Goal: Complete application form: Complete application form

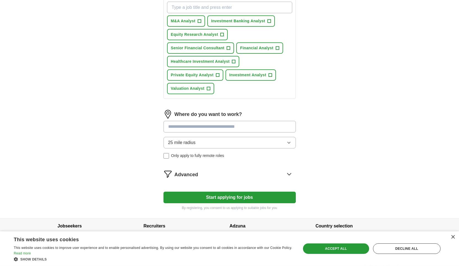
scroll to position [205, 0]
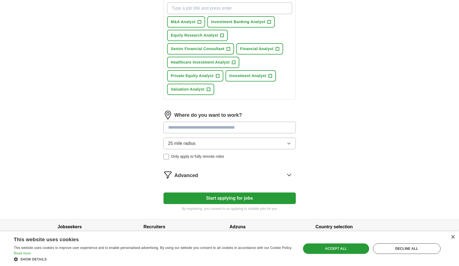
click at [253, 146] on button "25 mile radius" at bounding box center [229, 144] width 132 height 12
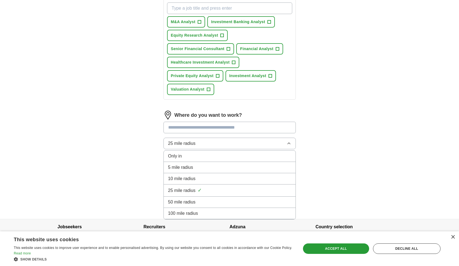
click at [134, 153] on div "**********" at bounding box center [229, 15] width 353 height 407
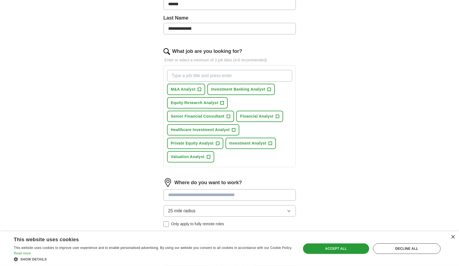
scroll to position [139, 0]
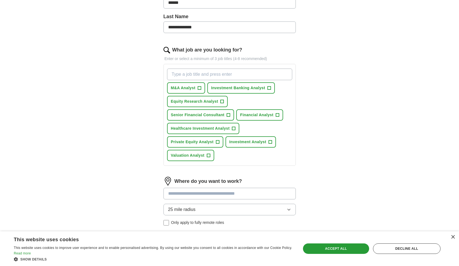
click at [224, 75] on input "What job are you looking for?" at bounding box center [229, 75] width 125 height 12
type input "real estate acquisitons"
type input "\"
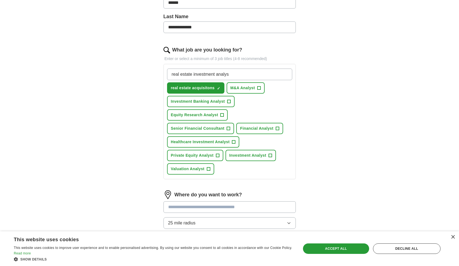
type input "real estate investment analyst"
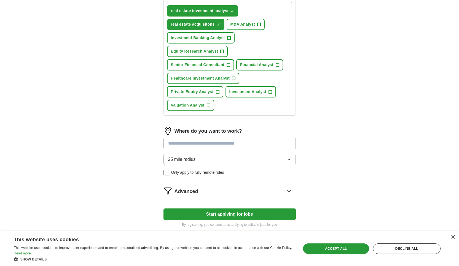
scroll to position [241, 0]
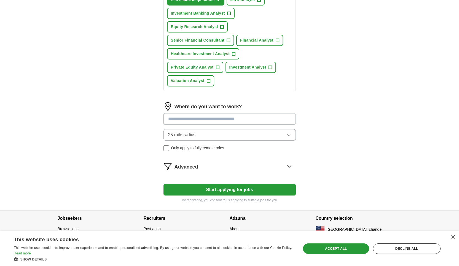
click at [219, 120] on input at bounding box center [229, 119] width 132 height 12
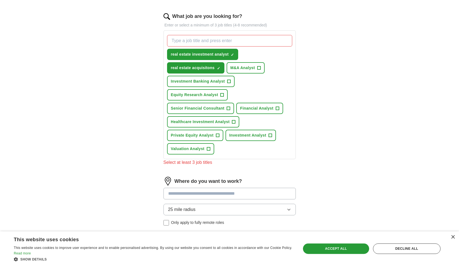
scroll to position [139, 0]
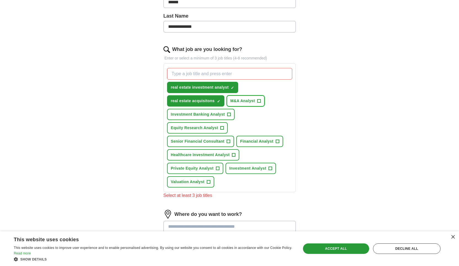
click at [239, 100] on span "M&A Analyst" at bounding box center [242, 101] width 25 height 6
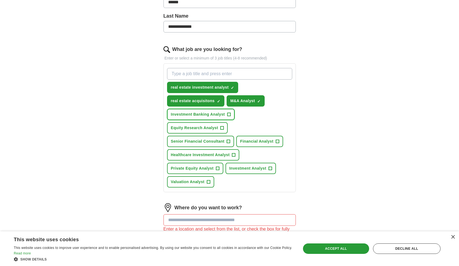
click at [202, 114] on span "Investment Banking Analyst" at bounding box center [198, 115] width 54 height 6
drag, startPoint x: 196, startPoint y: 122, endPoint x: 195, endPoint y: 131, distance: 8.3
click at [196, 122] on div "real estate investment analyst ✓ × real estate acquisitons ✓ × M&A Analyst ✓ × …" at bounding box center [229, 128] width 127 height 124
click at [197, 126] on span "Equity Research Analyst" at bounding box center [194, 128] width 47 height 6
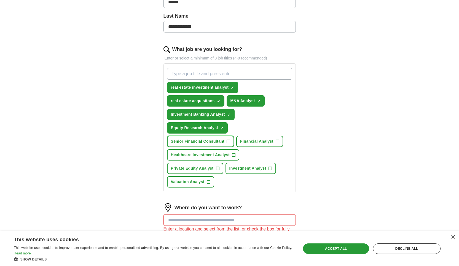
click at [198, 141] on span "Senior Financial Consultant" at bounding box center [198, 142] width 54 height 6
click at [255, 144] on span "Financial Analyst" at bounding box center [256, 142] width 33 height 6
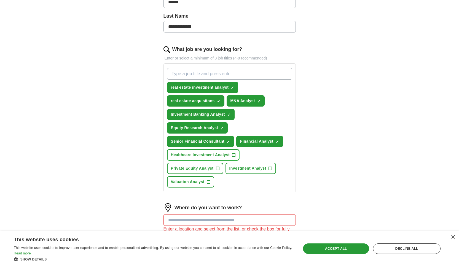
click at [199, 155] on span "Healthcare Investment Analyst" at bounding box center [200, 155] width 59 height 6
click at [194, 171] on span "Private Equity Analyst" at bounding box center [192, 169] width 43 height 6
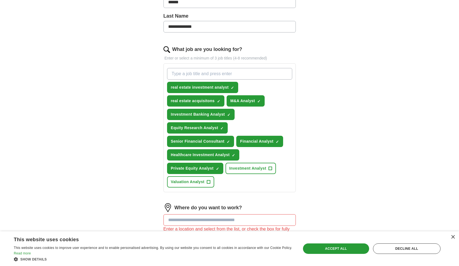
click at [246, 175] on div "real estate investment analyst ✓ × real estate acquisitons ✓ × M&A Analyst ✓ × …" at bounding box center [229, 128] width 127 height 124
click at [231, 172] on button "Investment Analyst +" at bounding box center [250, 168] width 50 height 11
click at [192, 185] on span "Valuation Analyst" at bounding box center [188, 182] width 34 height 6
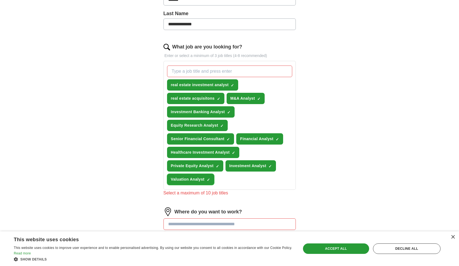
scroll to position [175, 0]
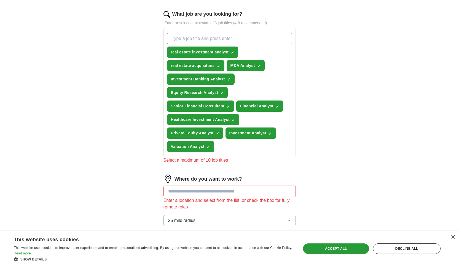
click at [204, 32] on div "real estate investment analyst ✓ × real estate acquisitons ✓ × M&A Analyst ✓ × …" at bounding box center [229, 93] width 127 height 124
click at [209, 41] on input "What job are you looking for?" at bounding box center [229, 39] width 125 height 12
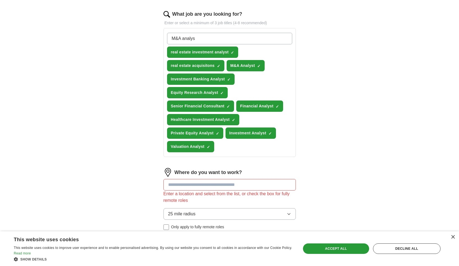
type input "M&A analyst"
type input "mergers and acquisitons analyst"
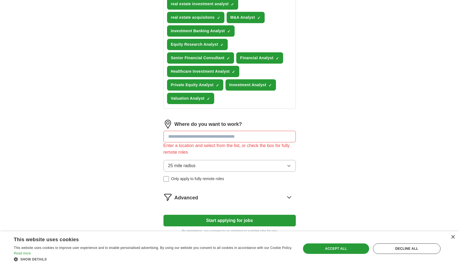
scroll to position [250, 0]
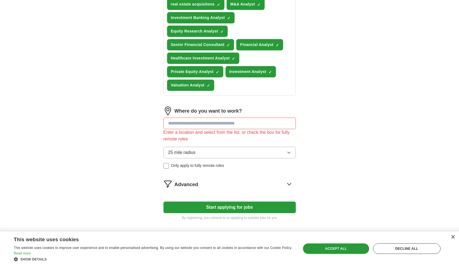
click at [196, 125] on input at bounding box center [229, 124] width 132 height 12
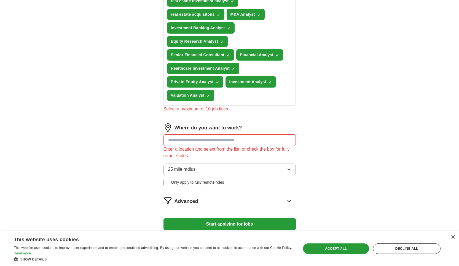
scroll to position [188, 0]
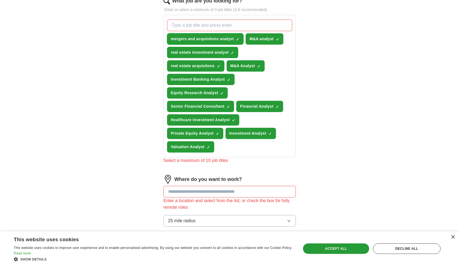
click at [0, 0] on span "×" at bounding box center [0, 0] width 0 height 0
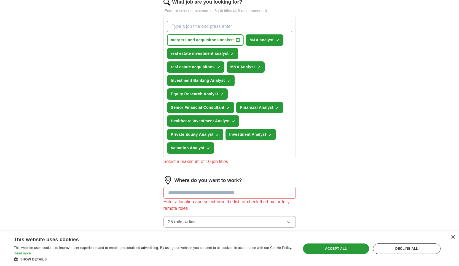
scroll to position [175, 0]
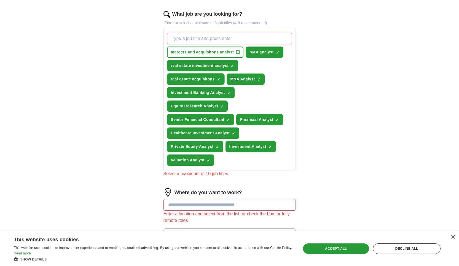
click at [198, 81] on span "real estate acquisitons" at bounding box center [193, 79] width 44 height 6
click at [196, 122] on span "Senior Financial Consultant" at bounding box center [198, 120] width 54 height 6
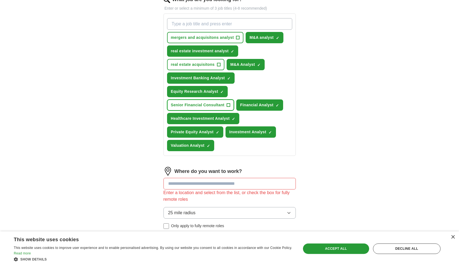
scroll to position [267, 0]
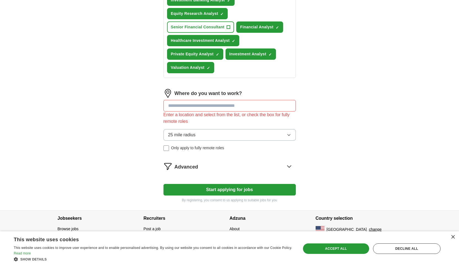
click at [204, 138] on button "25 mile radius" at bounding box center [229, 135] width 132 height 12
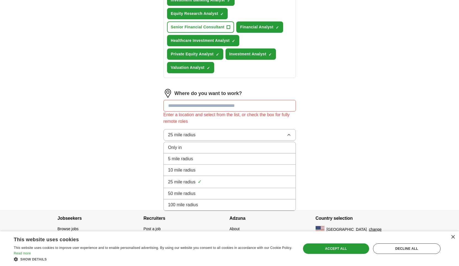
click at [189, 205] on span "100 mile radius" at bounding box center [183, 205] width 30 height 7
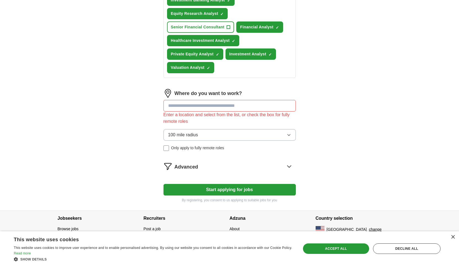
scroll to position [268, 0]
click at [287, 169] on icon at bounding box center [289, 166] width 9 height 9
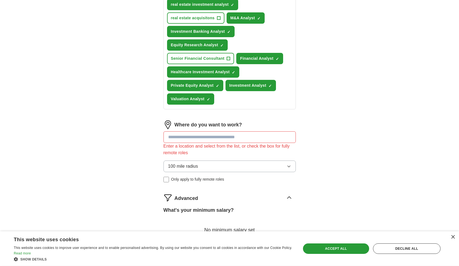
scroll to position [194, 0]
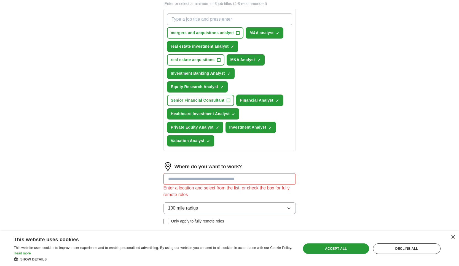
click at [263, 103] on span "Financial Analyst" at bounding box center [256, 101] width 33 height 6
click at [205, 15] on input "What job are you looking for?" at bounding box center [229, 20] width 125 height 12
click at [207, 29] on button "mergers and acquisitons analyst +" at bounding box center [205, 32] width 77 height 11
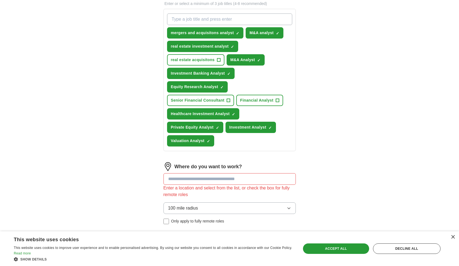
click at [142, 85] on div "**********" at bounding box center [229, 96] width 176 height 484
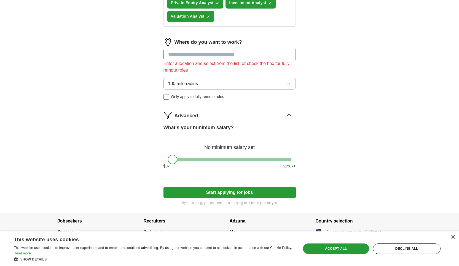
scroll to position [322, 0]
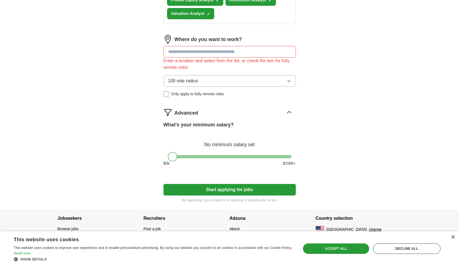
click at [234, 193] on button "Start applying for jobs" at bounding box center [229, 190] width 132 height 12
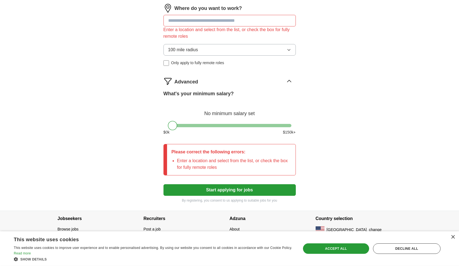
scroll to position [353, 0]
click at [235, 190] on button "Start applying for jobs" at bounding box center [229, 190] width 132 height 12
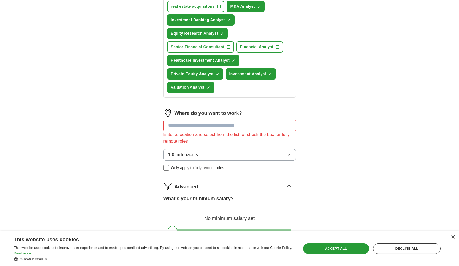
scroll to position [243, 0]
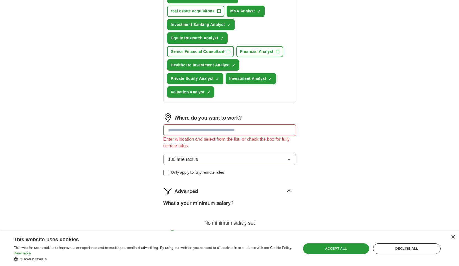
click at [222, 135] on input at bounding box center [229, 131] width 132 height 12
type input "*"
type input "********"
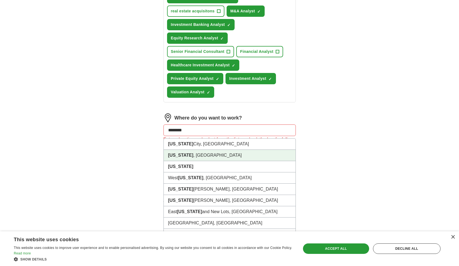
click at [211, 146] on li "[US_STATE][GEOGRAPHIC_DATA], [GEOGRAPHIC_DATA]" at bounding box center [230, 144] width 132 height 11
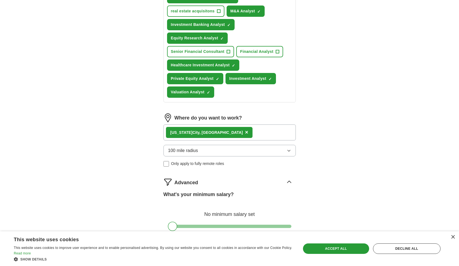
click at [133, 146] on div "**********" at bounding box center [229, 27] width 353 height 506
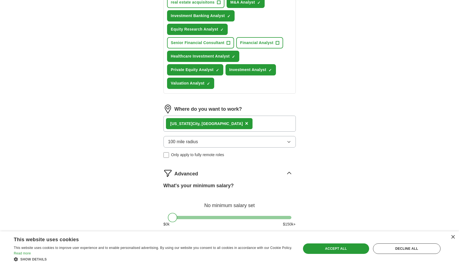
click at [196, 145] on span "100 mile radius" at bounding box center [183, 142] width 30 height 7
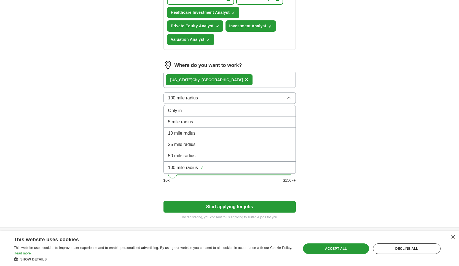
scroll to position [304, 0]
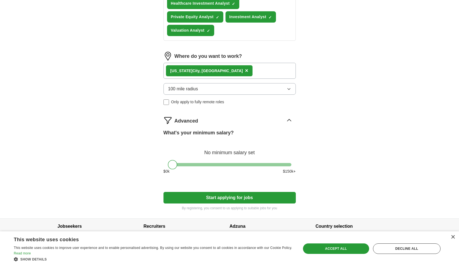
click at [233, 74] on div "[US_STATE][GEOGRAPHIC_DATA], [GEOGRAPHIC_DATA] ×" at bounding box center [229, 71] width 132 height 16
click at [223, 72] on div "[US_STATE][GEOGRAPHIC_DATA], [GEOGRAPHIC_DATA] ×" at bounding box center [229, 71] width 132 height 16
click at [217, 72] on div "[US_STATE][GEOGRAPHIC_DATA], [GEOGRAPHIC_DATA] ×" at bounding box center [229, 71] width 132 height 16
click at [215, 71] on div "[US_STATE][GEOGRAPHIC_DATA], [GEOGRAPHIC_DATA] ×" at bounding box center [229, 71] width 132 height 16
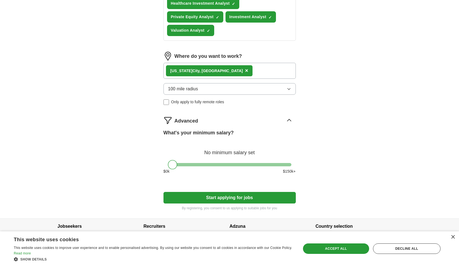
click at [207, 201] on button "Start applying for jobs" at bounding box center [229, 198] width 132 height 12
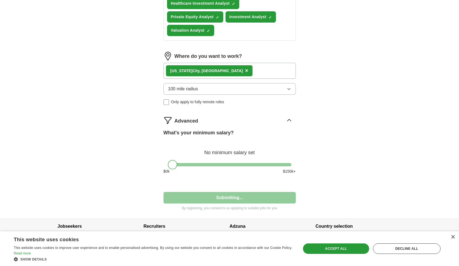
select select "**"
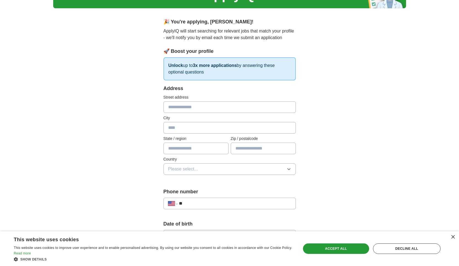
scroll to position [35, 0]
click at [213, 108] on input "text" at bounding box center [229, 107] width 132 height 12
type input "**********"
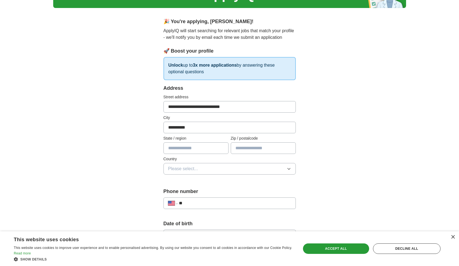
type input "**"
type input "*****"
type input "**********"
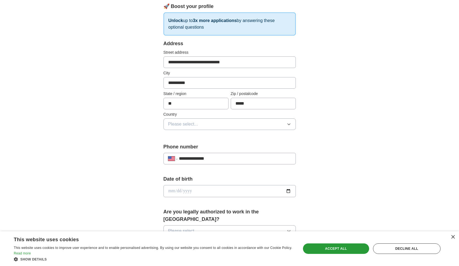
scroll to position [81, 0]
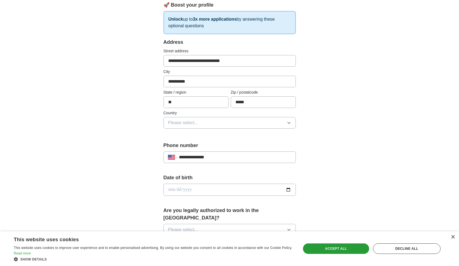
click at [220, 125] on button "Please select..." at bounding box center [229, 123] width 132 height 12
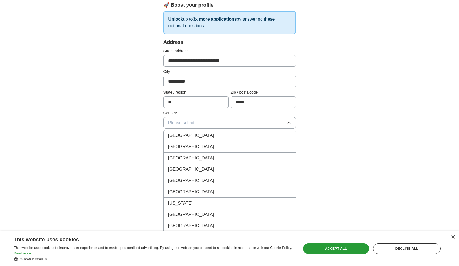
click at [217, 146] on div "[GEOGRAPHIC_DATA]" at bounding box center [229, 147] width 123 height 7
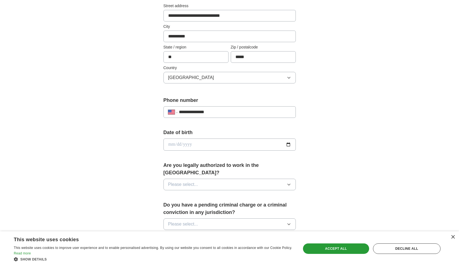
scroll to position [133, 0]
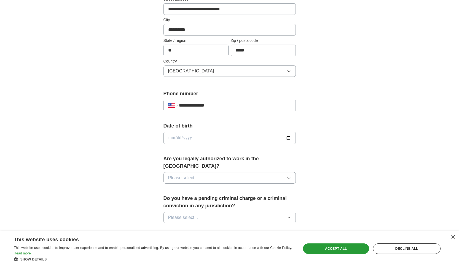
click at [219, 139] on input "date" at bounding box center [229, 138] width 132 height 12
type input "**********"
click at [201, 172] on button "Please select..." at bounding box center [229, 178] width 132 height 12
click at [199, 187] on div "Yes" at bounding box center [229, 190] width 123 height 7
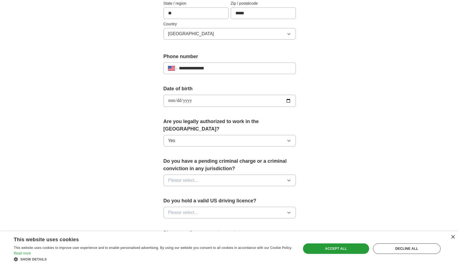
scroll to position [221, 0]
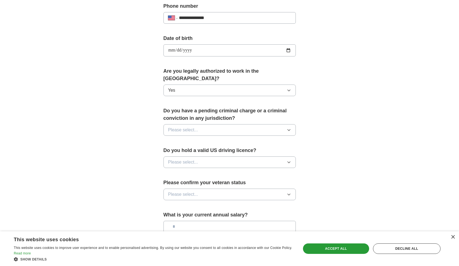
click at [216, 126] on button "Please select..." at bounding box center [229, 130] width 132 height 12
click at [204, 151] on div "No" at bounding box center [229, 154] width 123 height 7
click at [207, 160] on div "Do you hold a valid US driving licence? Please select..." at bounding box center [229, 160] width 132 height 26
click at [209, 157] on button "Please select..." at bounding box center [229, 163] width 132 height 12
click at [206, 172] on div "Yes" at bounding box center [229, 175] width 123 height 7
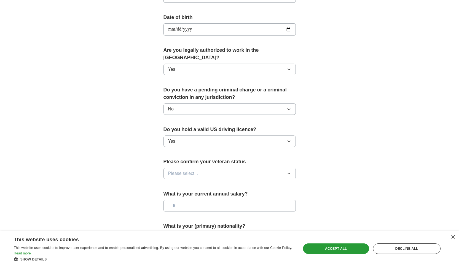
scroll to position [254, 0]
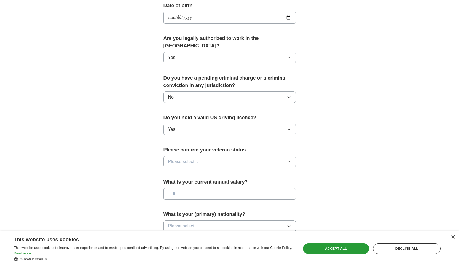
click at [211, 158] on button "Please select..." at bounding box center [229, 162] width 132 height 12
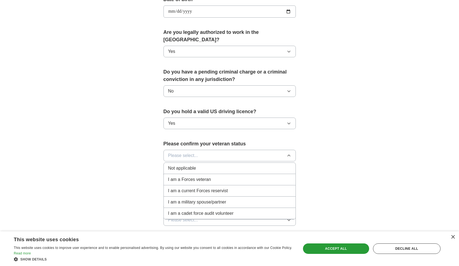
scroll to position [263, 0]
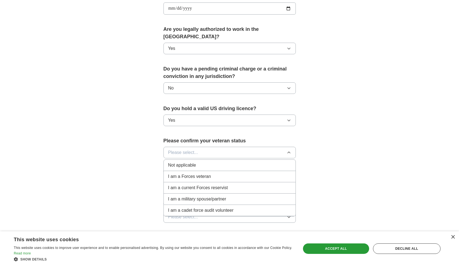
click at [179, 162] on span "Not applicable" at bounding box center [182, 165] width 28 height 7
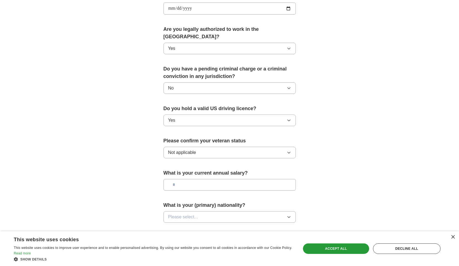
click at [196, 180] on input "text" at bounding box center [229, 185] width 132 height 12
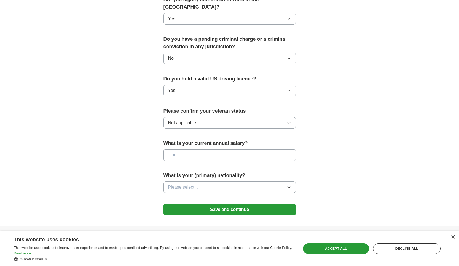
scroll to position [300, 0]
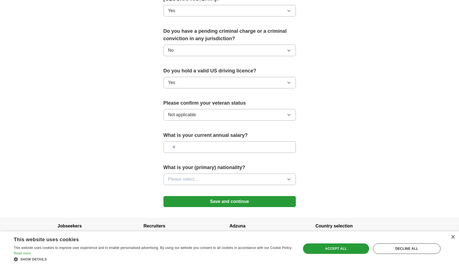
click at [199, 174] on button "Please select..." at bounding box center [229, 180] width 132 height 12
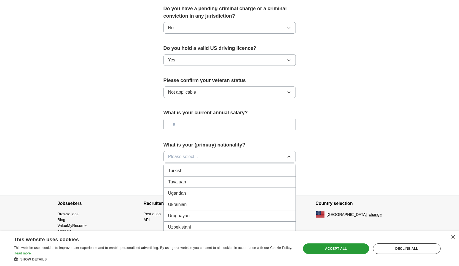
scroll to position [2067, 0]
click at [228, 151] on button "Please select..." at bounding box center [229, 157] width 132 height 12
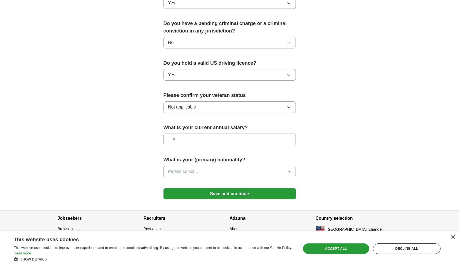
scroll to position [300, 0]
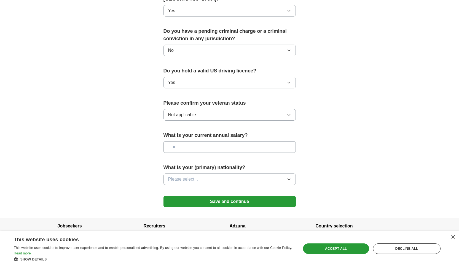
click at [232, 175] on button "Please select..." at bounding box center [229, 180] width 132 height 12
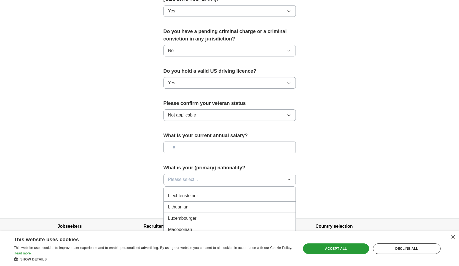
scroll to position [1142, 0]
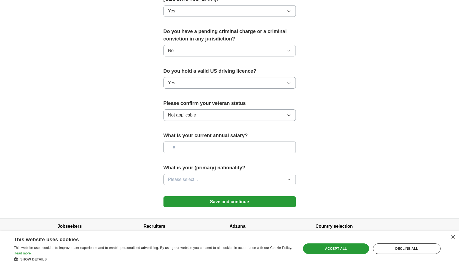
scroll to position [300, 0]
click at [266, 174] on button "Please select..." at bounding box center [229, 180] width 132 height 12
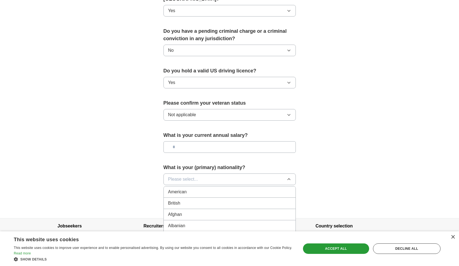
scroll to position [295, 0]
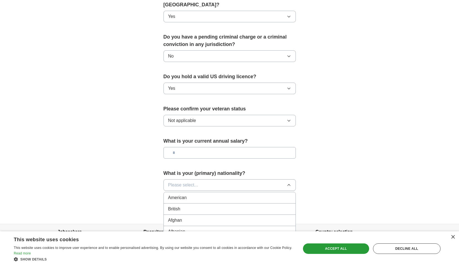
click at [230, 195] on div "American" at bounding box center [229, 198] width 123 height 7
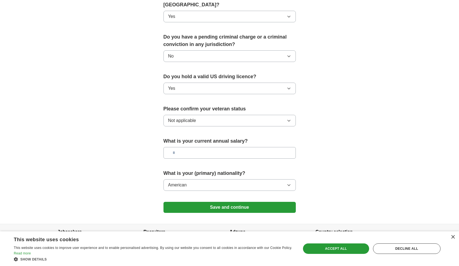
click at [246, 203] on button "Save and continue" at bounding box center [229, 207] width 132 height 11
